Goal: Navigation & Orientation: Find specific page/section

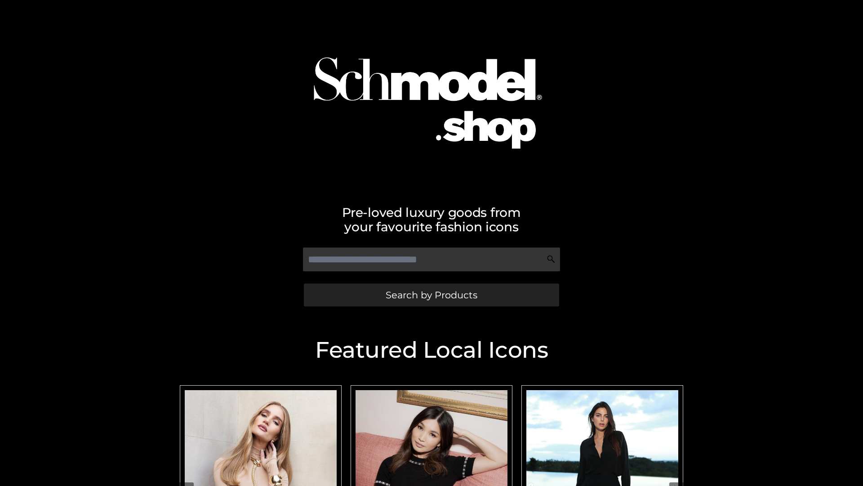
click at [431, 295] on span "Search by Products" at bounding box center [432, 294] width 92 height 9
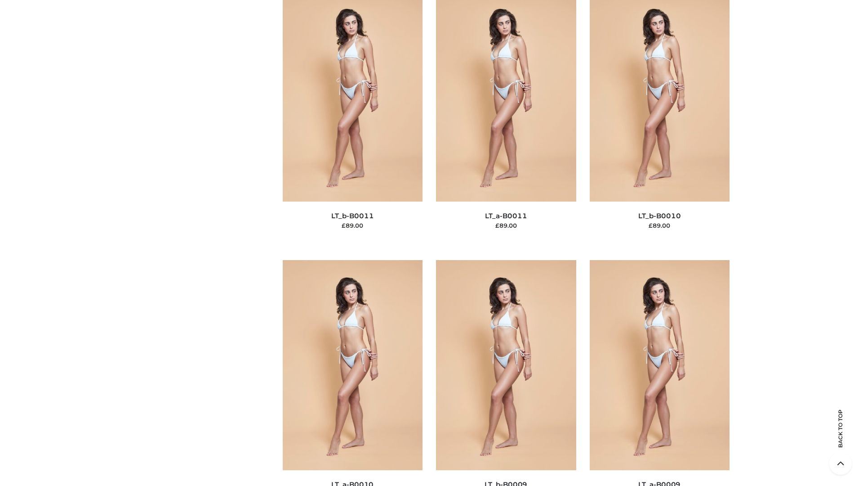
scroll to position [4039, 0]
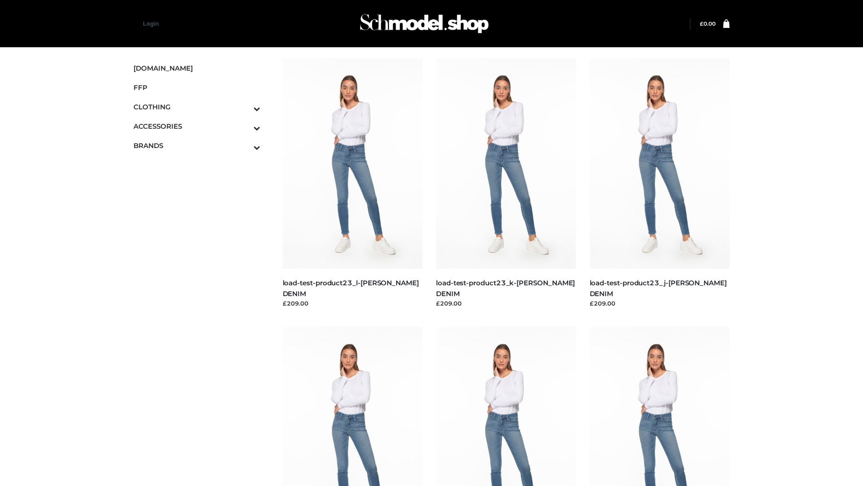
scroll to position [789, 0]
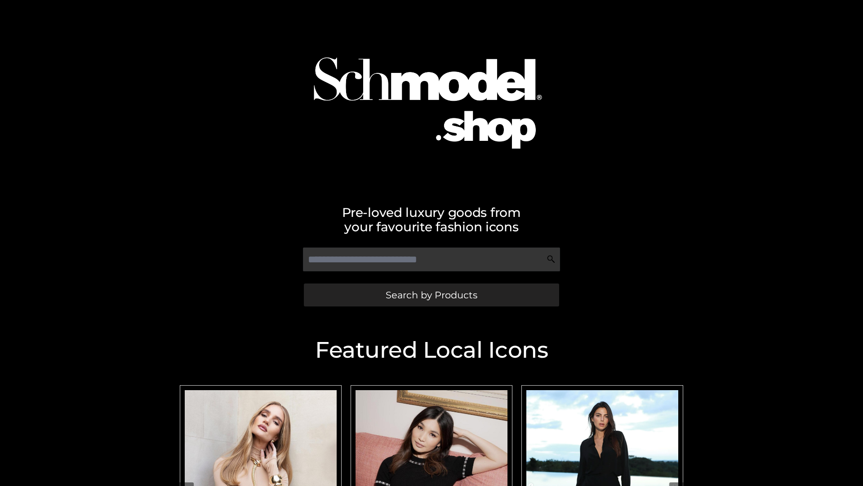
click at [431, 295] on span "Search by Products" at bounding box center [432, 294] width 92 height 9
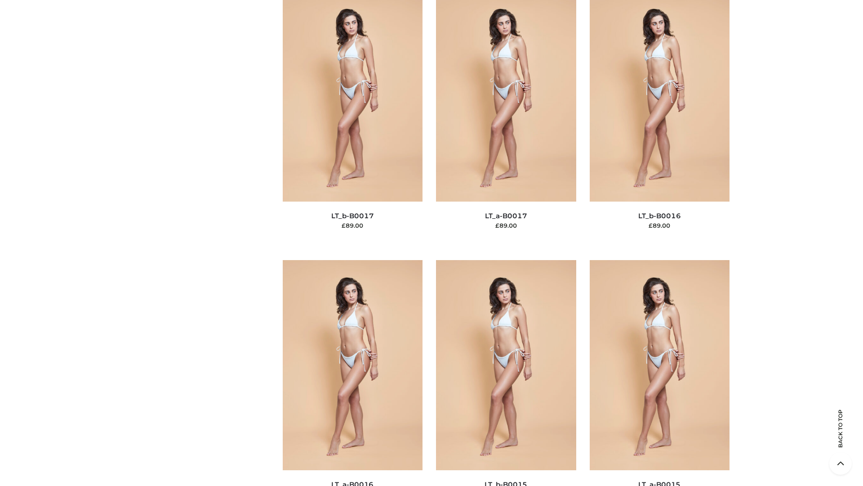
scroll to position [2955, 0]
